Goal: Task Accomplishment & Management: Complete application form

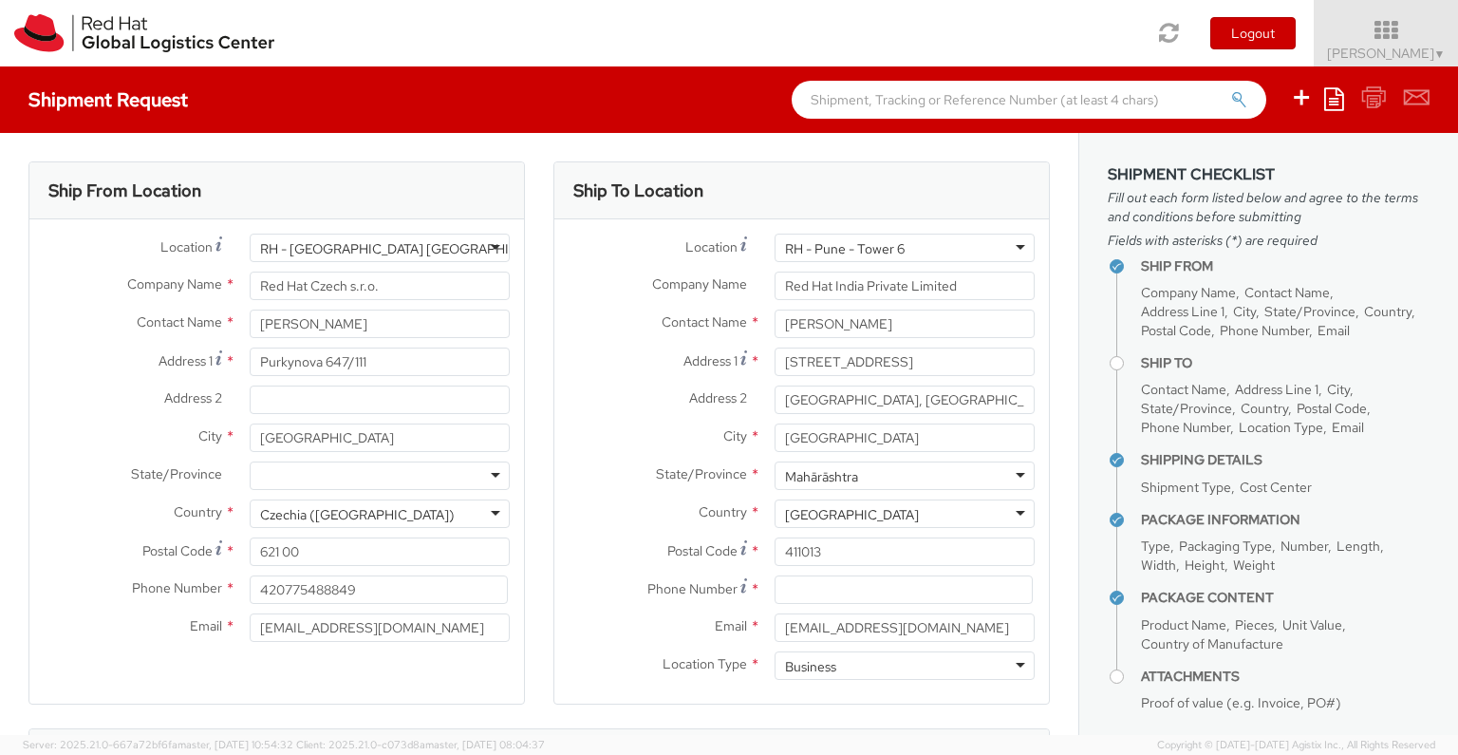
select select "OTHER"
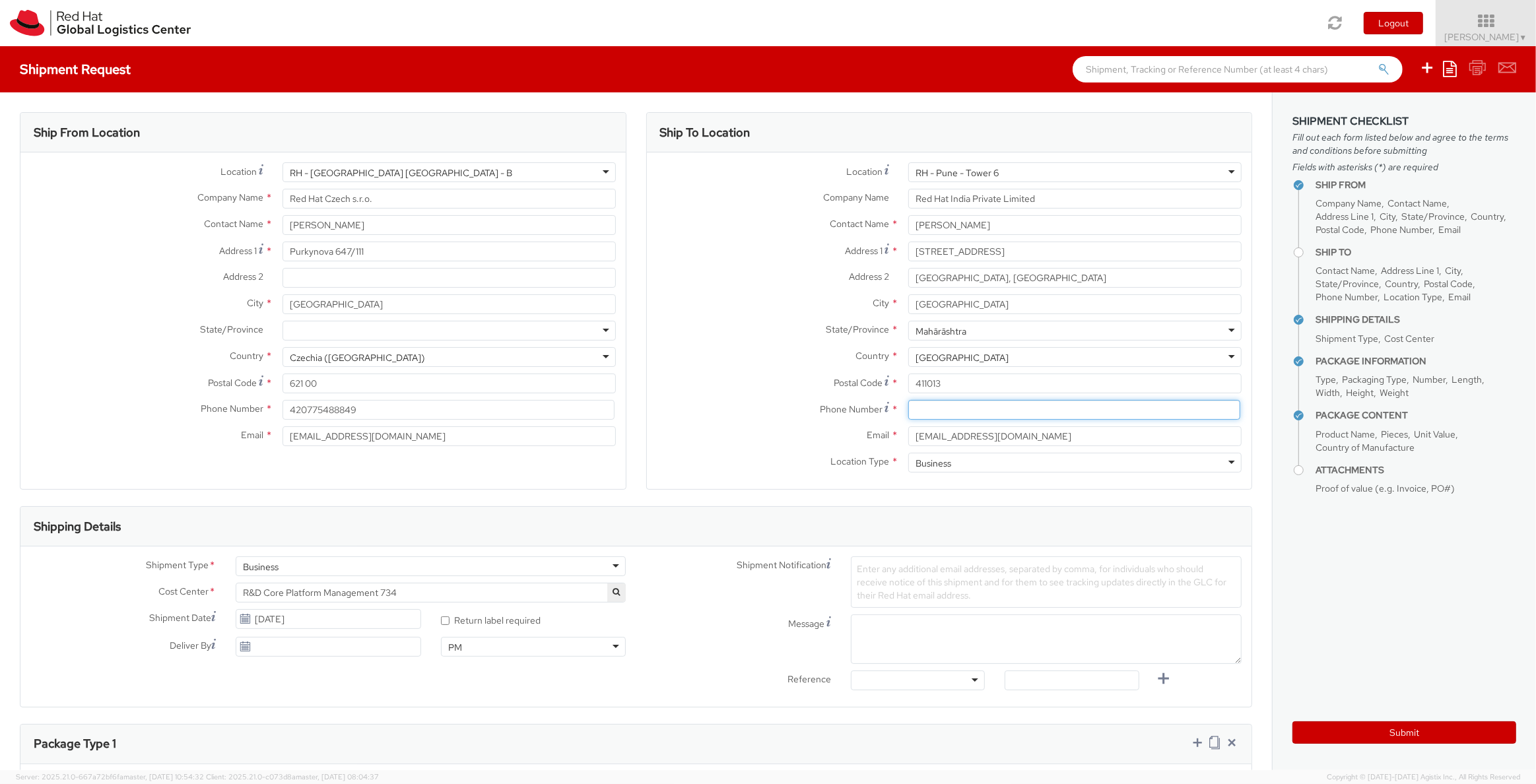
click at [962, 410] on input at bounding box center [1074, 409] width 332 height 19
type input "[PHONE_NUMBER]"
click at [704, 420] on div "Phone Number * [PHONE_NUMBER]" at bounding box center [949, 413] width 605 height 26
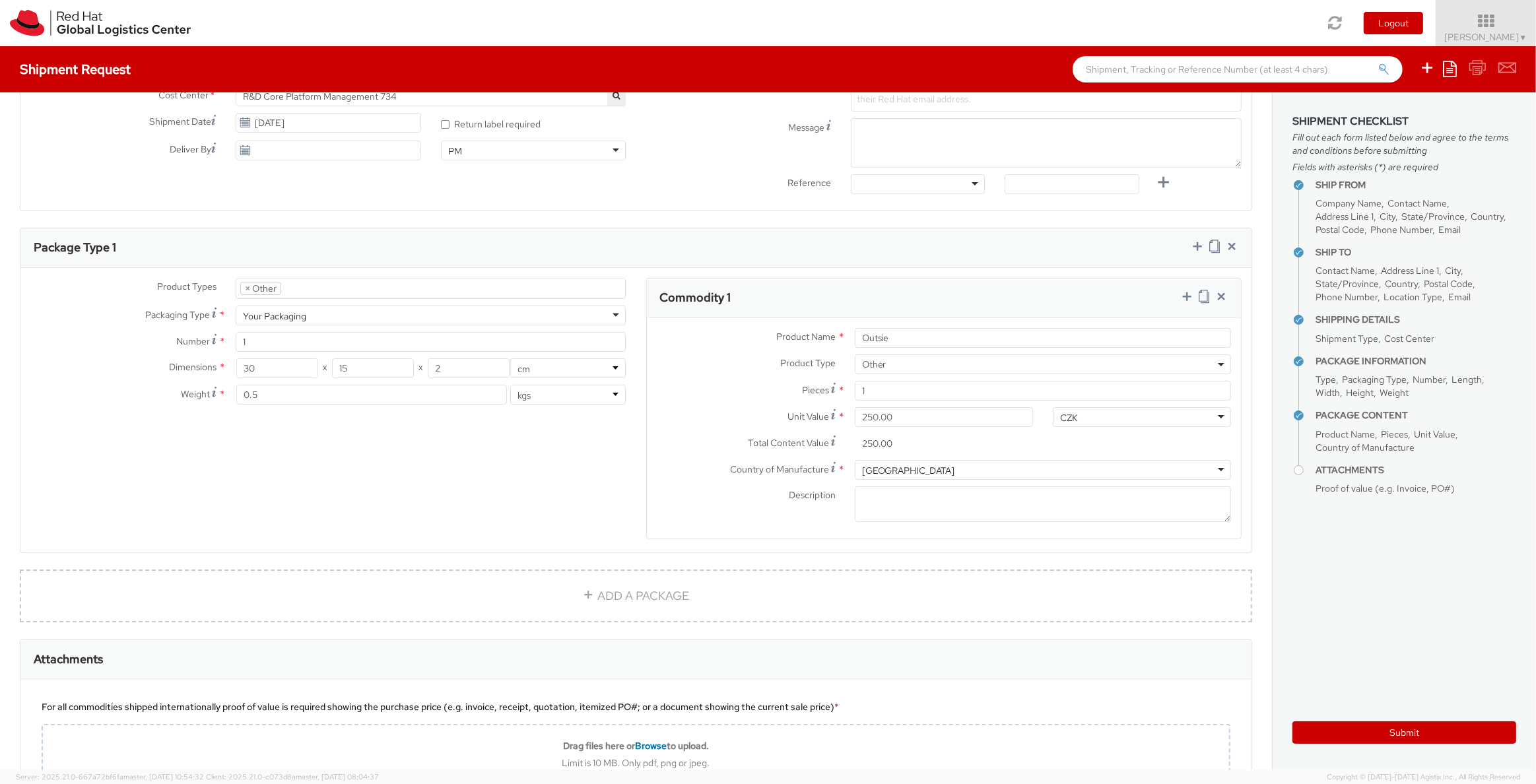
scroll to position [728, 0]
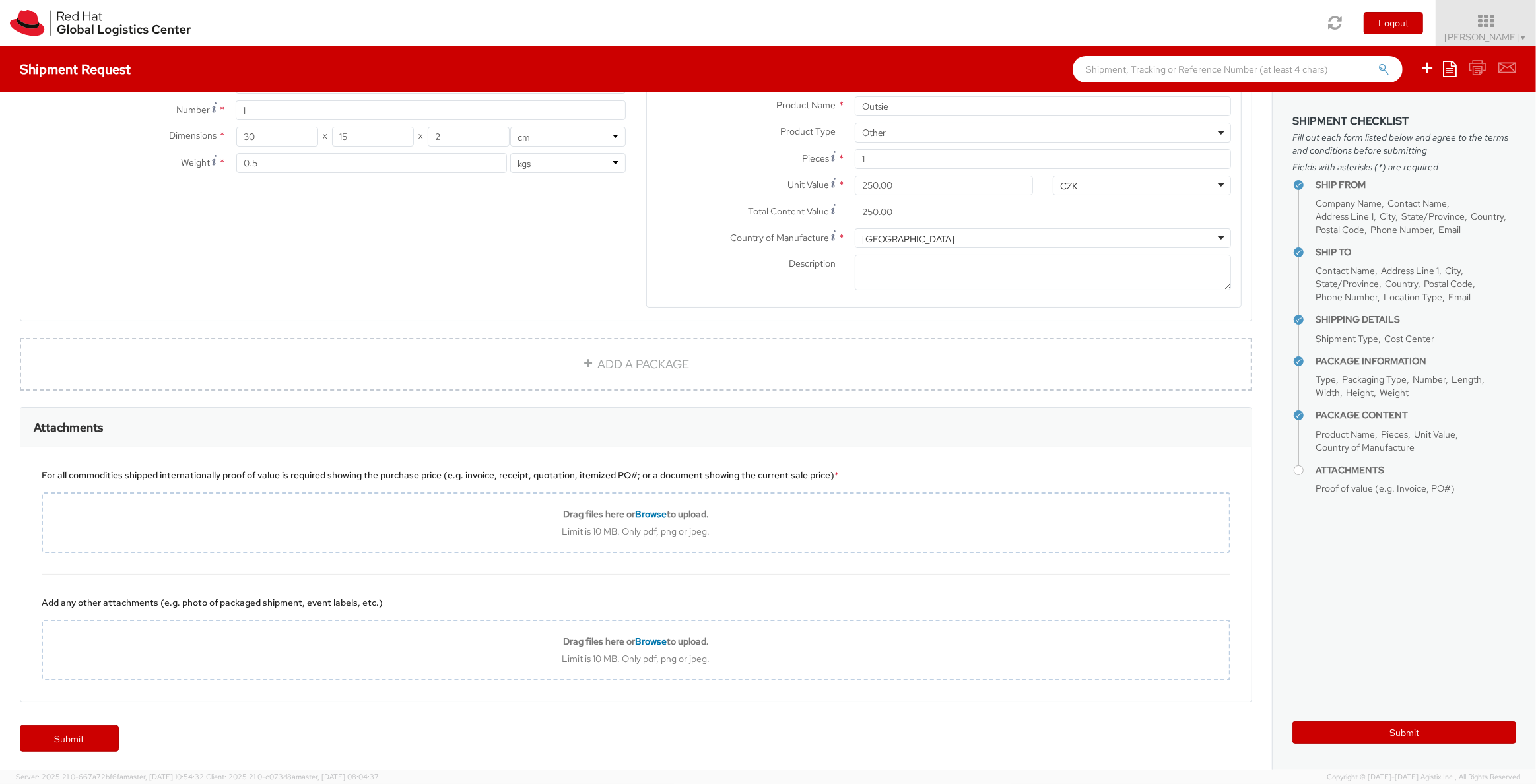
click at [552, 475] on div "For all commodities shipped internationally proof of value is required showing …" at bounding box center [636, 475] width 1188 height 13
click at [552, 476] on div "For all commodities shipped internationally proof of value is required showing …" at bounding box center [636, 475] width 1188 height 13
copy div "quotation"
click at [741, 439] on div "Attachments" at bounding box center [636, 427] width 1231 height 40
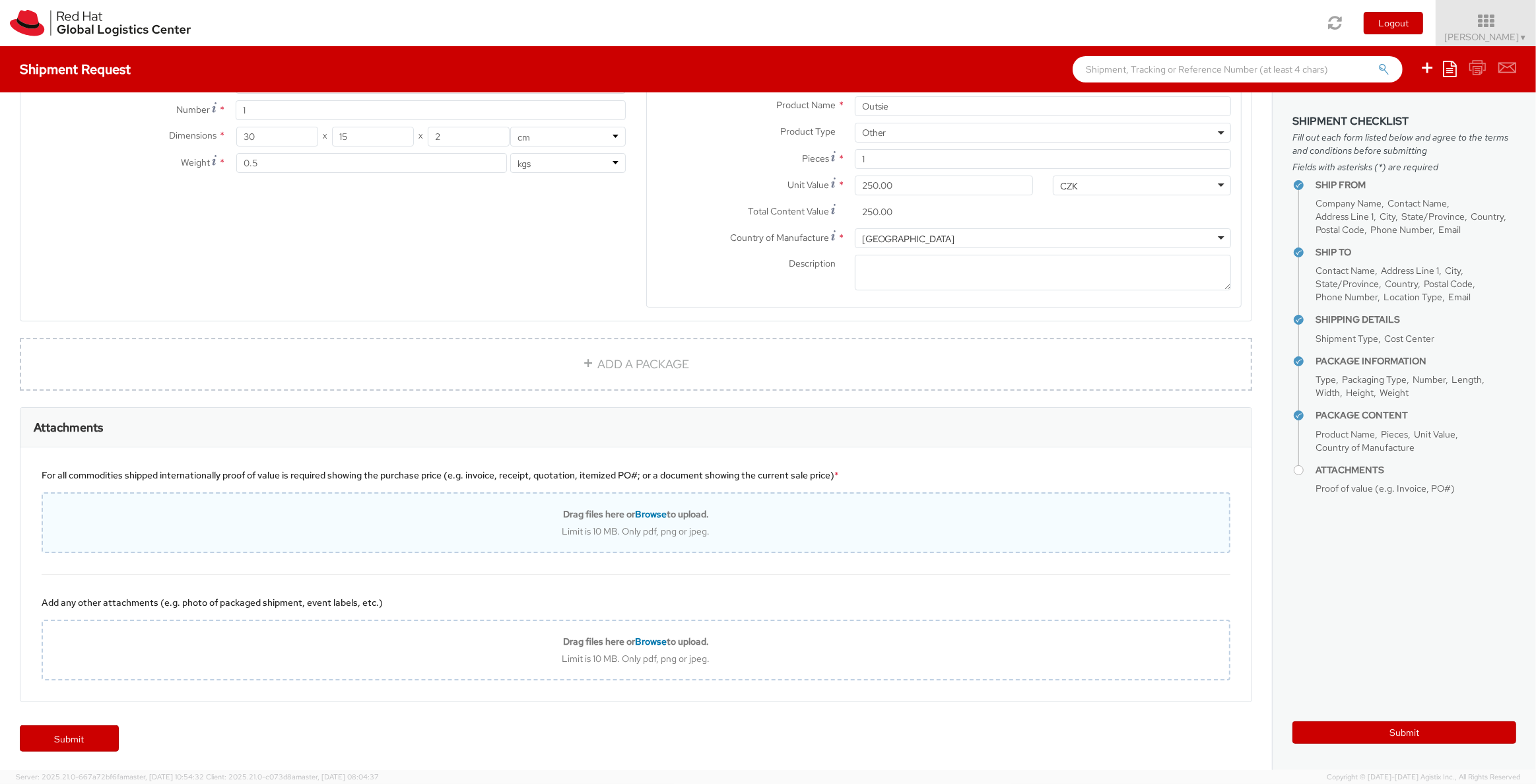
click at [731, 524] on div "Limit is 10 MB. Only pdf, png or jpeg." at bounding box center [636, 531] width 1186 height 12
type input "C:\fakepath\body.png"
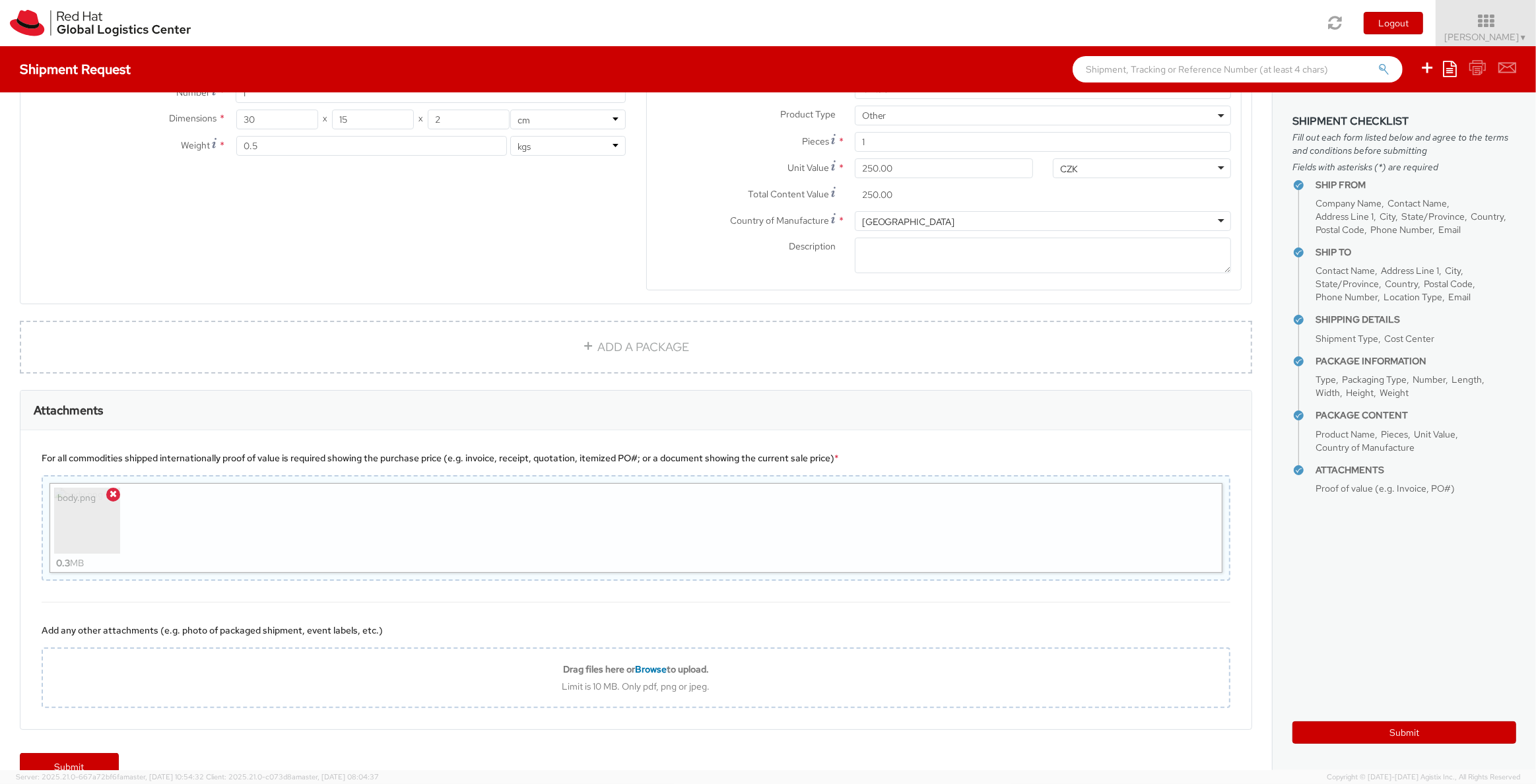
scroll to position [772, 0]
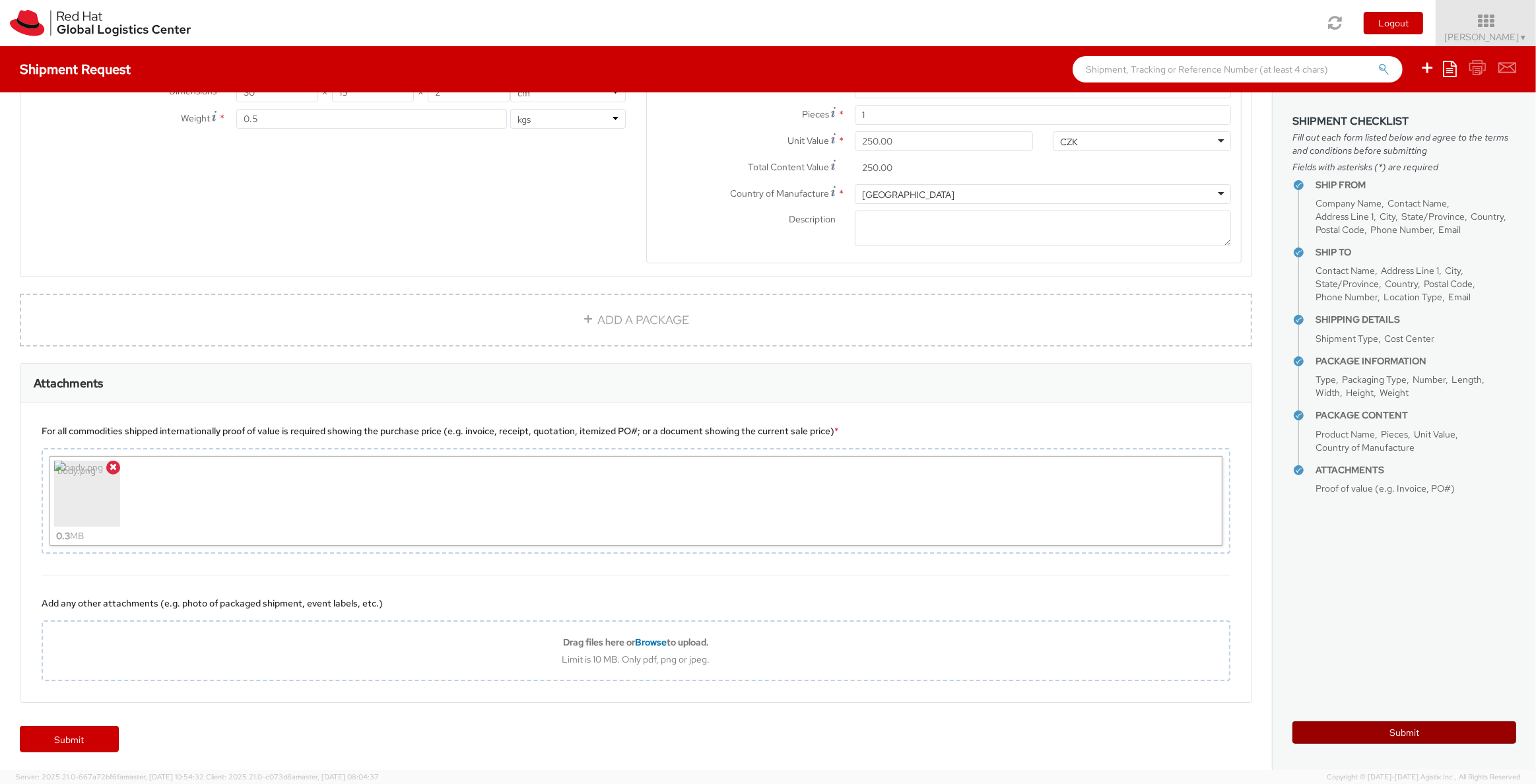
click at [1013, 524] on button "Submit" at bounding box center [1404, 732] width 224 height 22
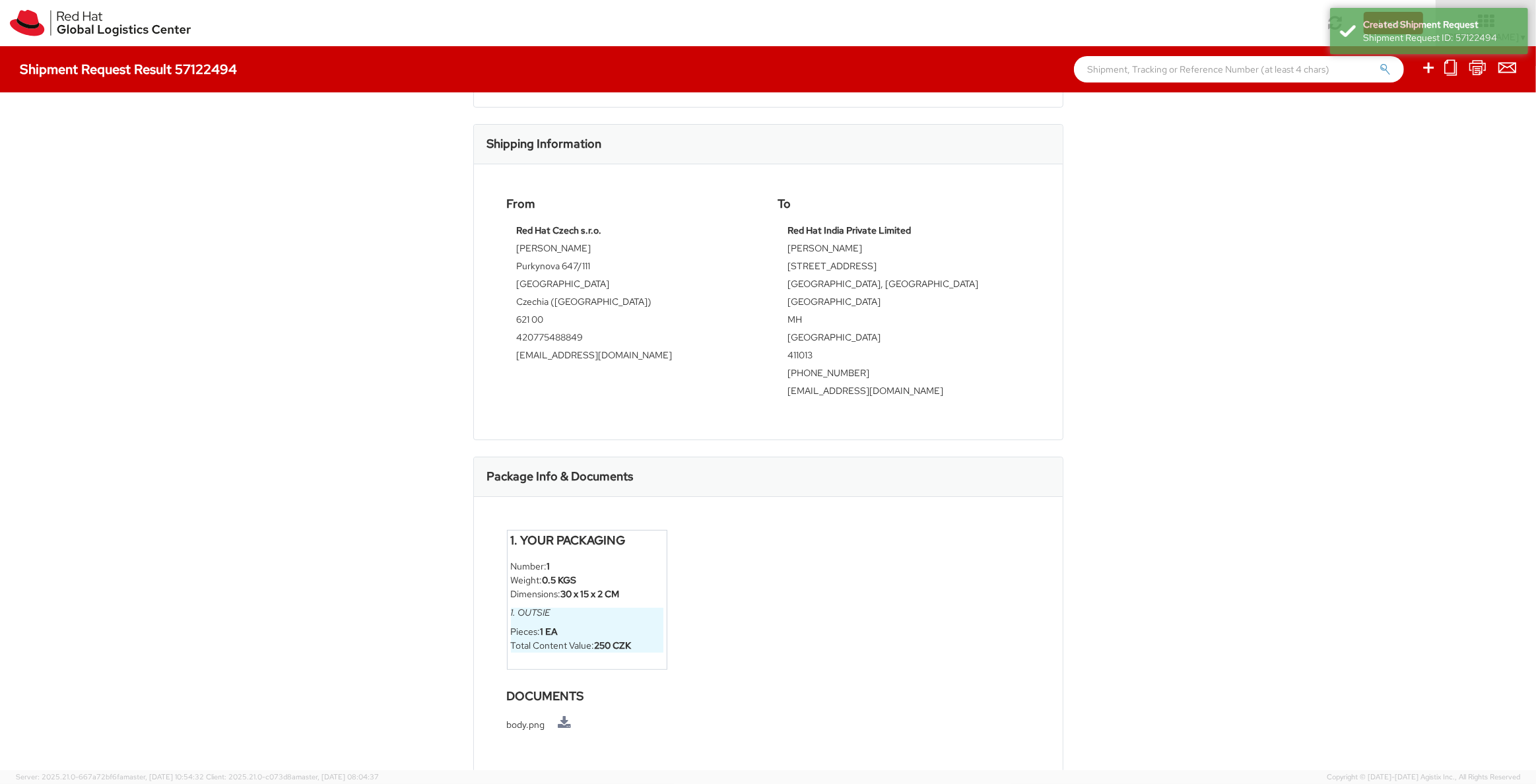
scroll to position [261, 0]
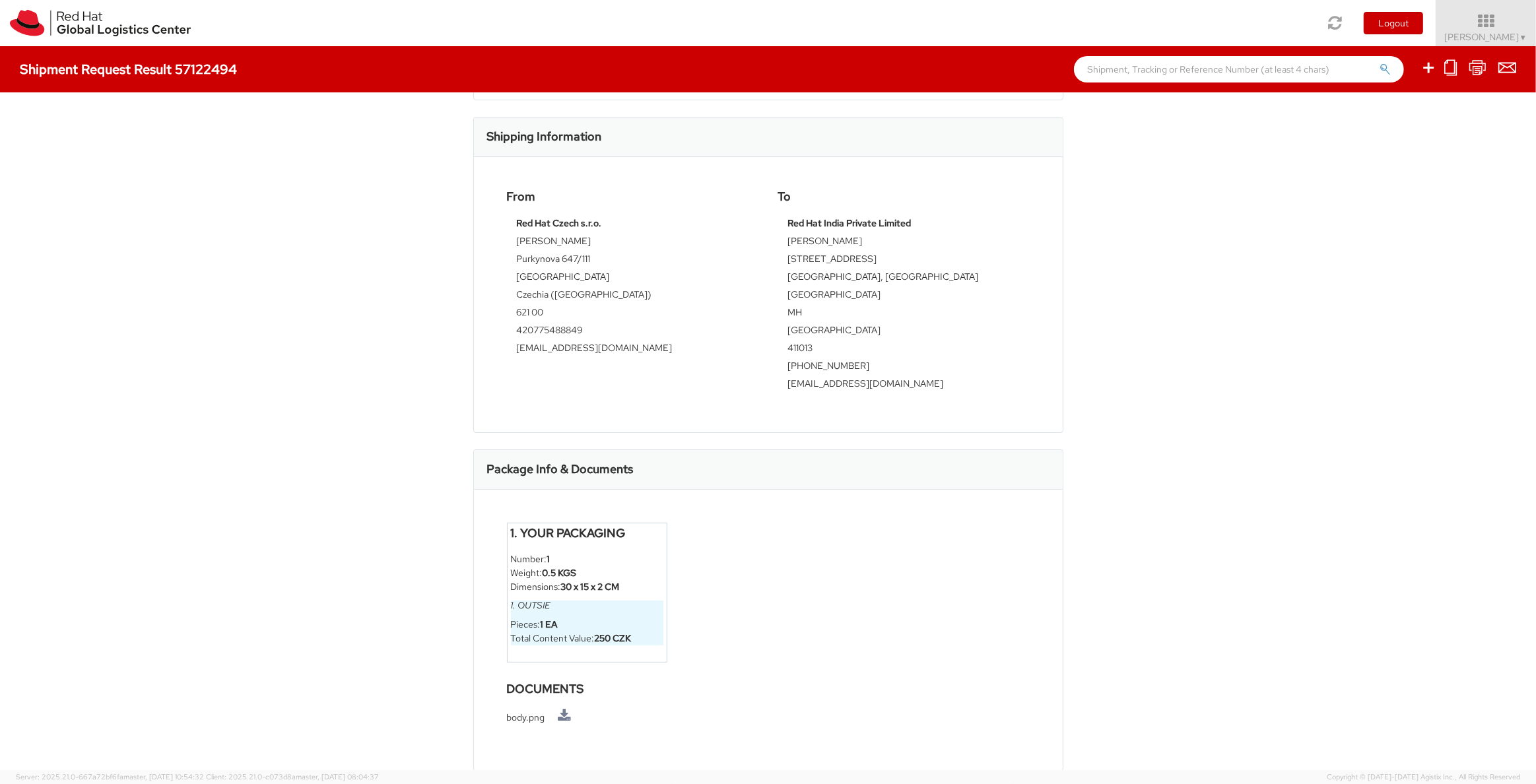
click at [1013, 524] on div "Shipment 57122494 Request Information Request Details Shipment Type: Business S…" at bounding box center [768, 431] width 1536 height 678
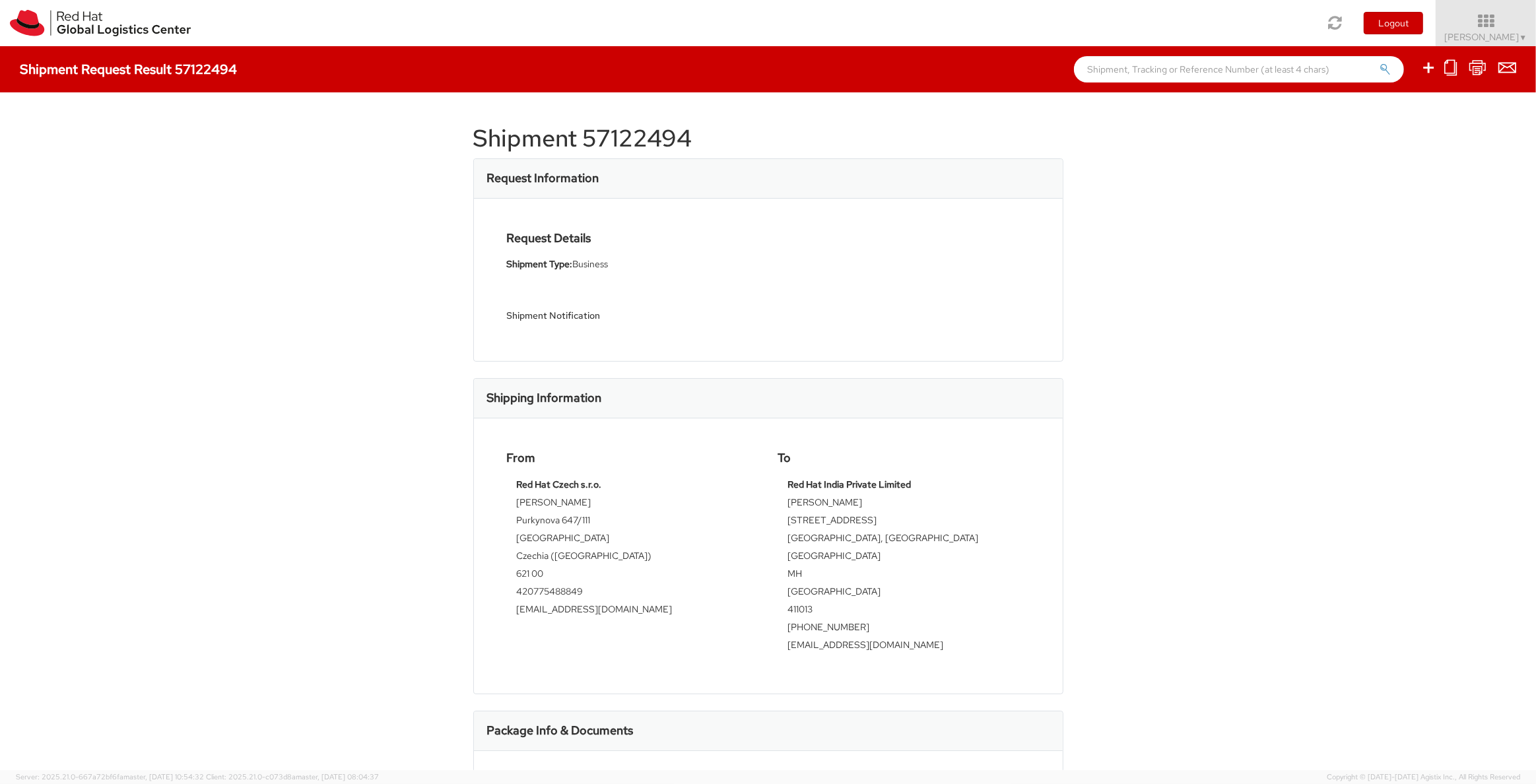
click at [1013, 73] on input "text" at bounding box center [1238, 70] width 330 height 26
click at [676, 132] on h1 "Shipment 57122494" at bounding box center [768, 138] width 590 height 26
click at [676, 131] on h1 "Shipment 57122494" at bounding box center [768, 138] width 590 height 26
copy h1 "57122494"
click at [67, 30] on img at bounding box center [100, 23] width 181 height 26
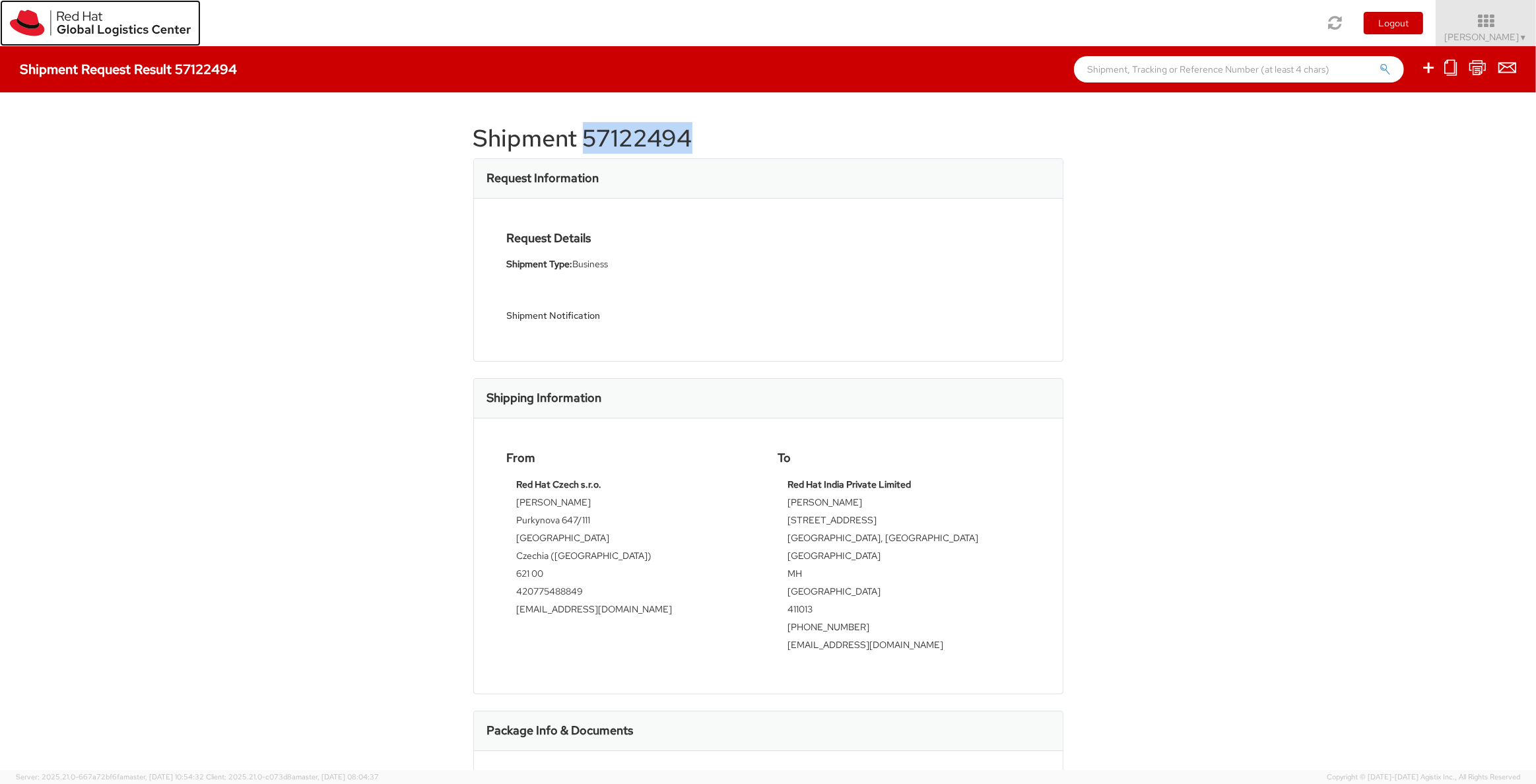
copy h1 "57122494"
drag, startPoint x: 1311, startPoint y: 356, endPoint x: 1314, endPoint y: 347, distance: 9.5
click at [1013, 354] on div "Shipment 57122494 Request Information Request Details Shipment Type: Business S…" at bounding box center [768, 431] width 1536 height 678
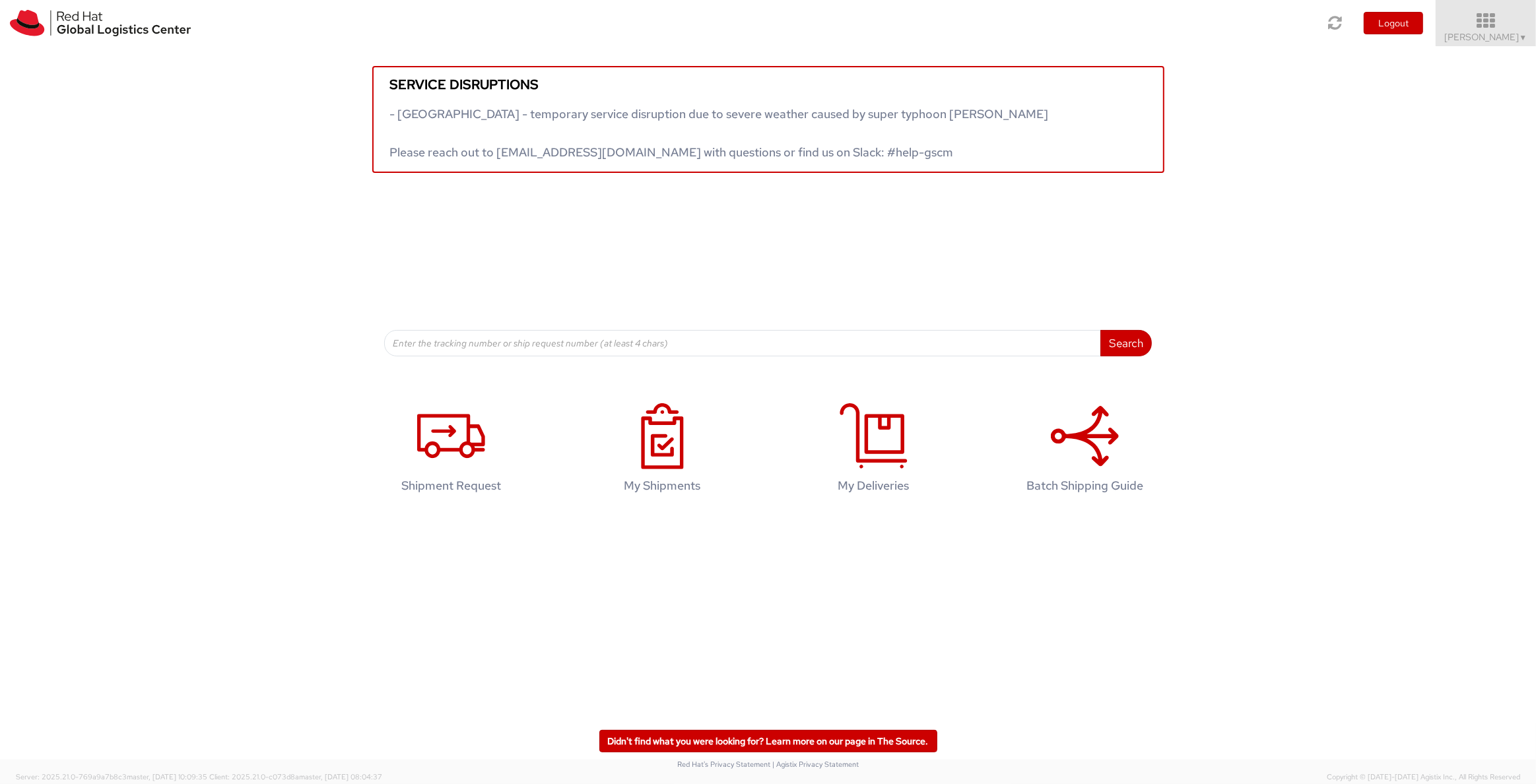
click at [1478, 29] on icon at bounding box center [1486, 21] width 115 height 19
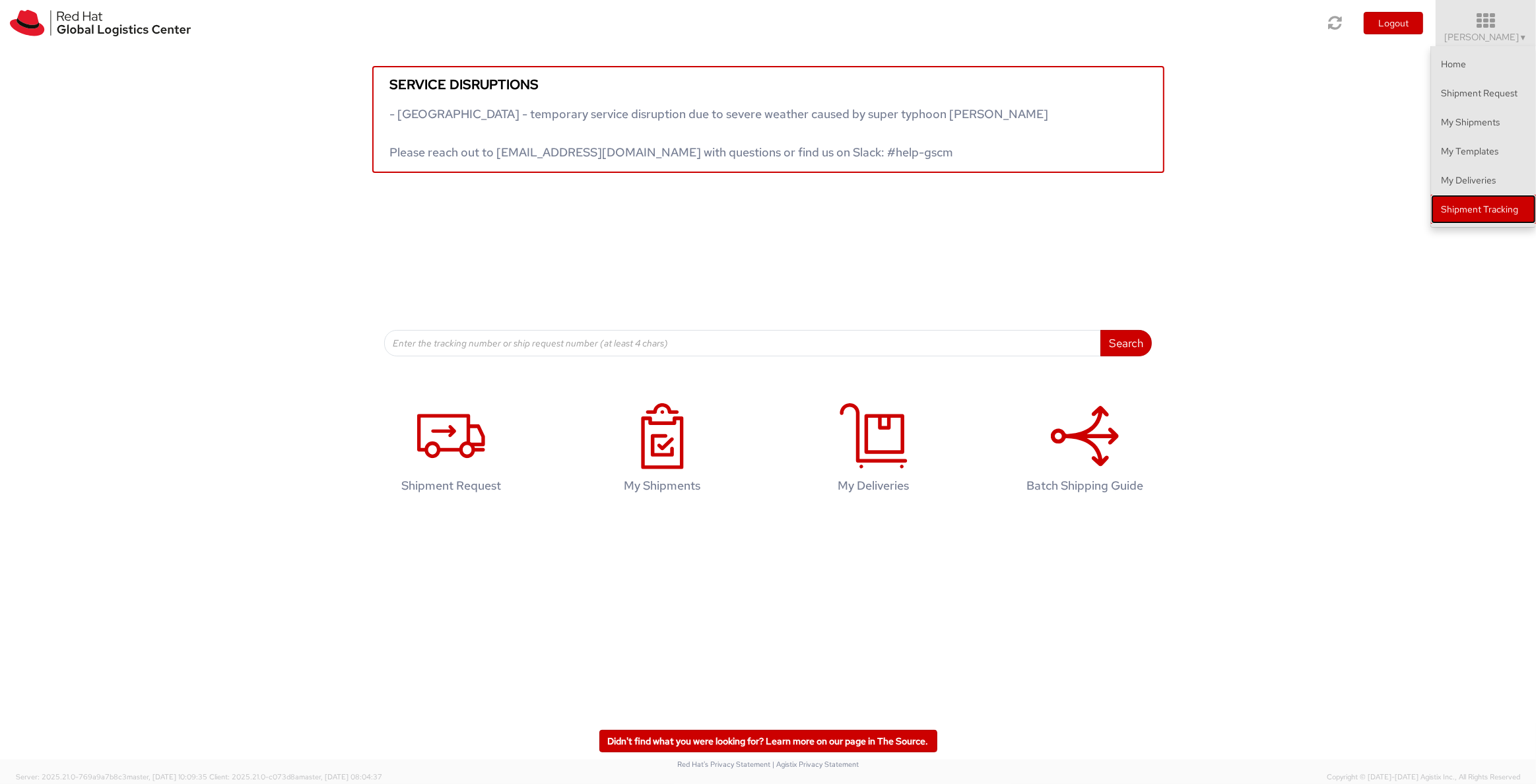
click at [1478, 207] on link "Shipment Tracking" at bounding box center [1483, 209] width 105 height 29
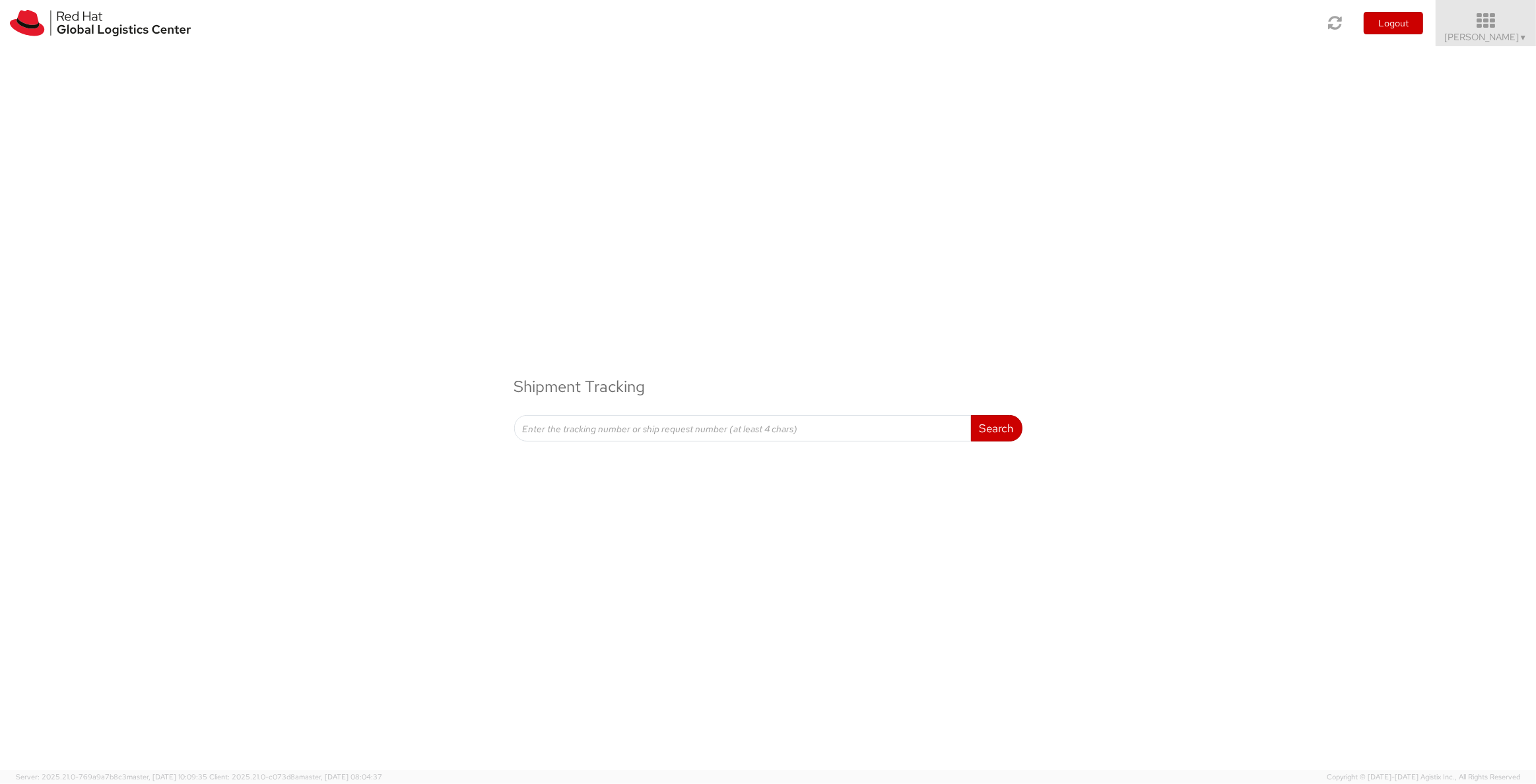
click at [1481, 12] on icon at bounding box center [1486, 21] width 115 height 19
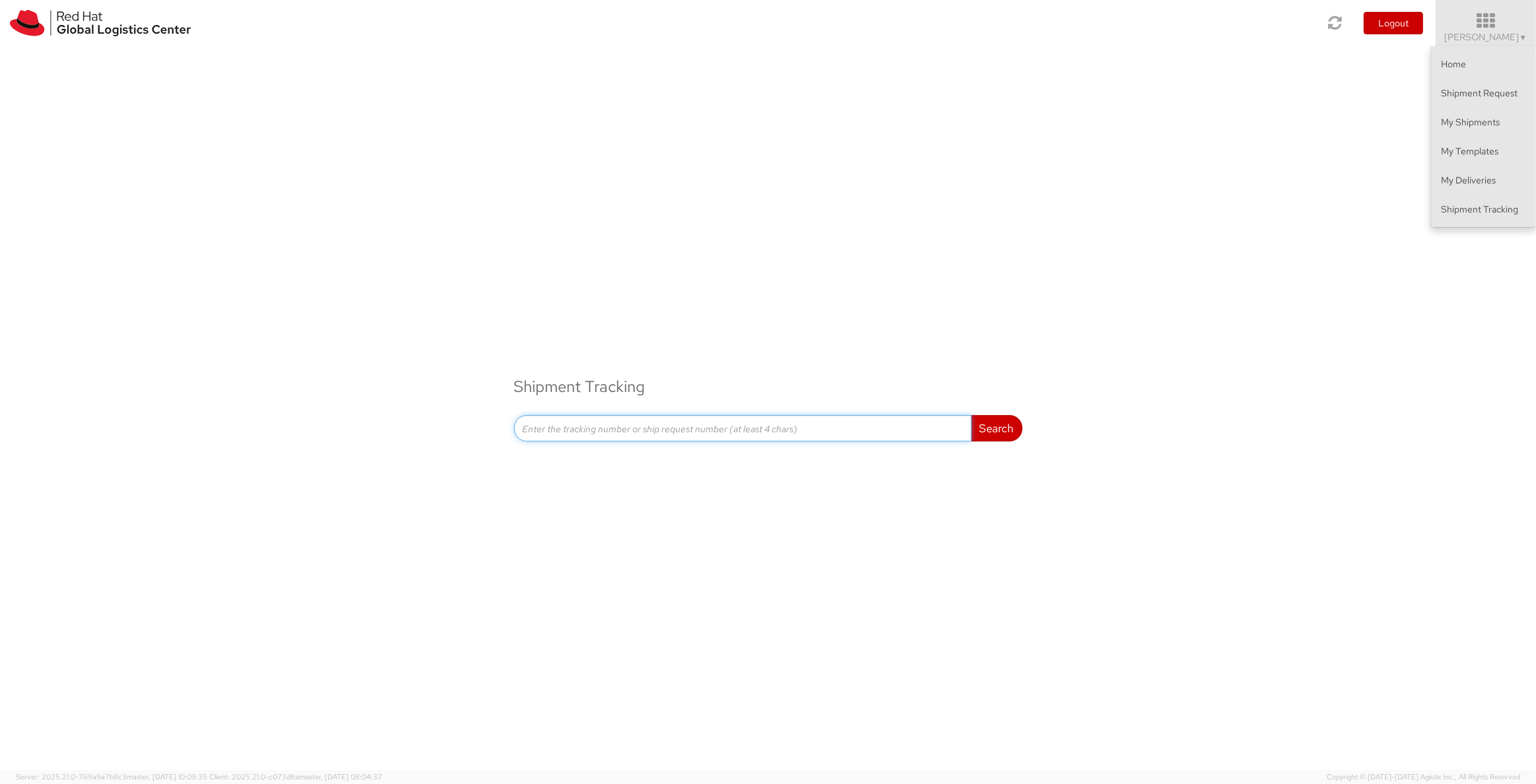
click at [801, 423] on input at bounding box center [743, 428] width 458 height 26
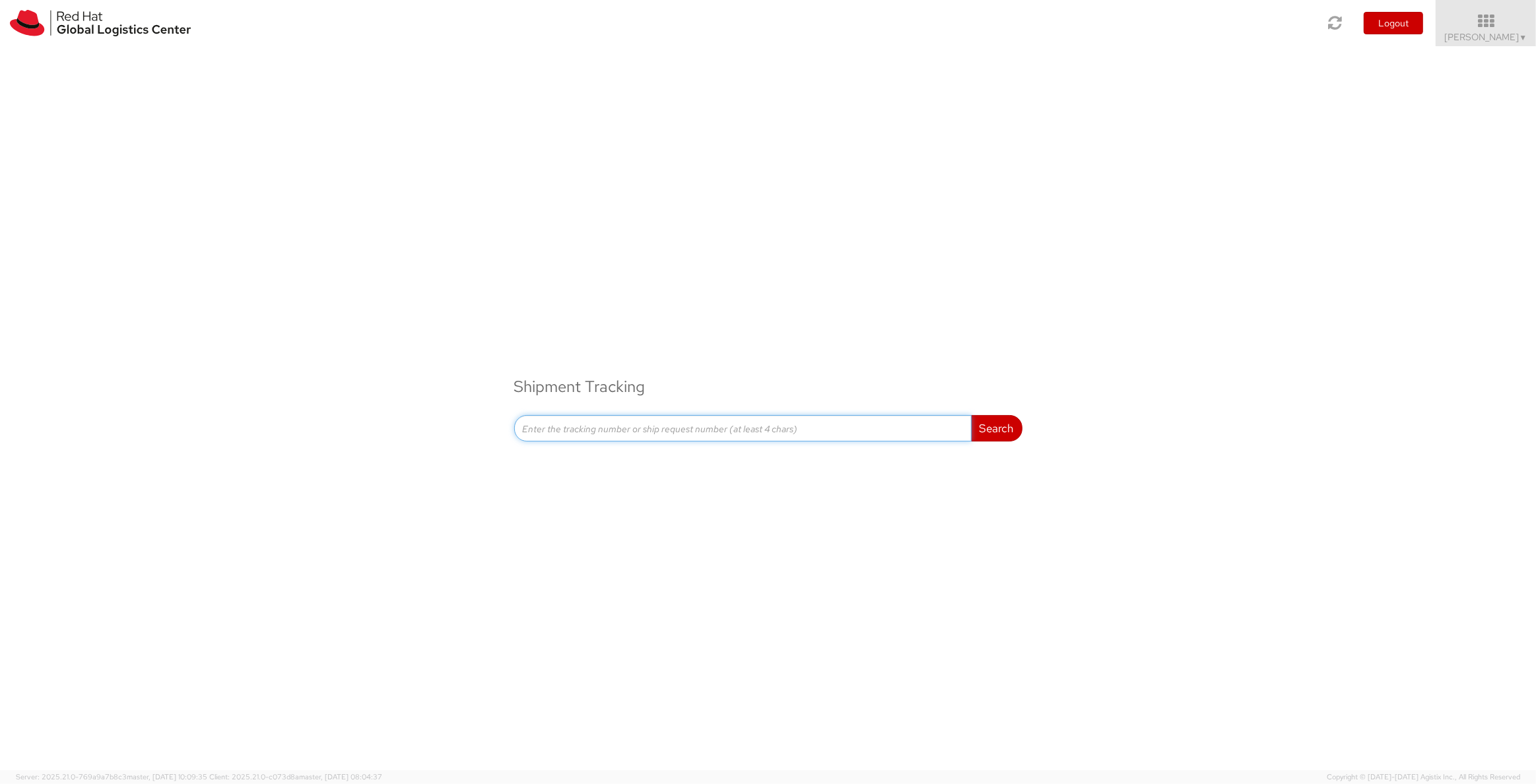
paste input "57122494"
type input "57122494"
click at [1019, 425] on button "Search" at bounding box center [996, 428] width 51 height 26
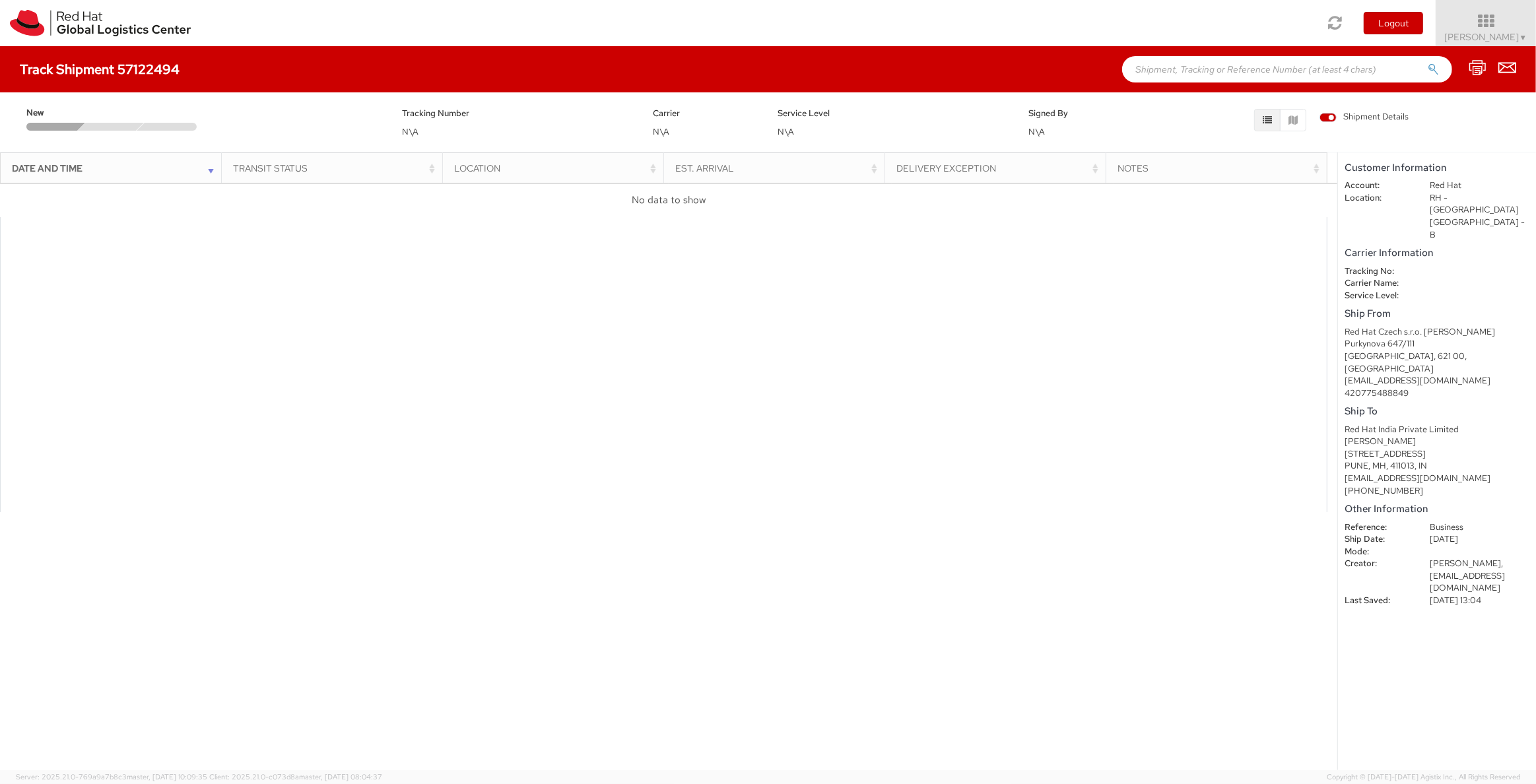
click at [1105, 514] on div "Loading tracking information. Please, wait... Date and Time Transit Status Loca…" at bounding box center [668, 476] width 1337 height 587
